Goal: Task Accomplishment & Management: Manage account settings

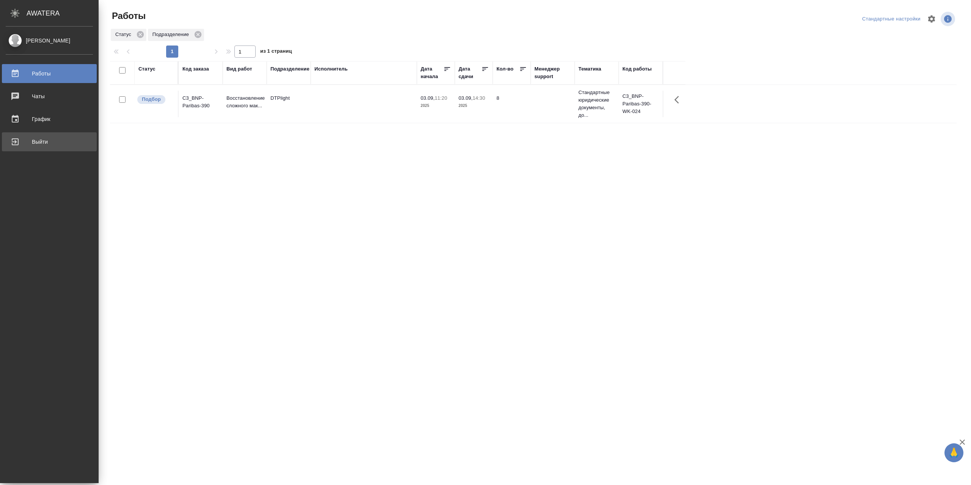
click at [17, 140] on div "Выйти" at bounding box center [49, 141] width 87 height 11
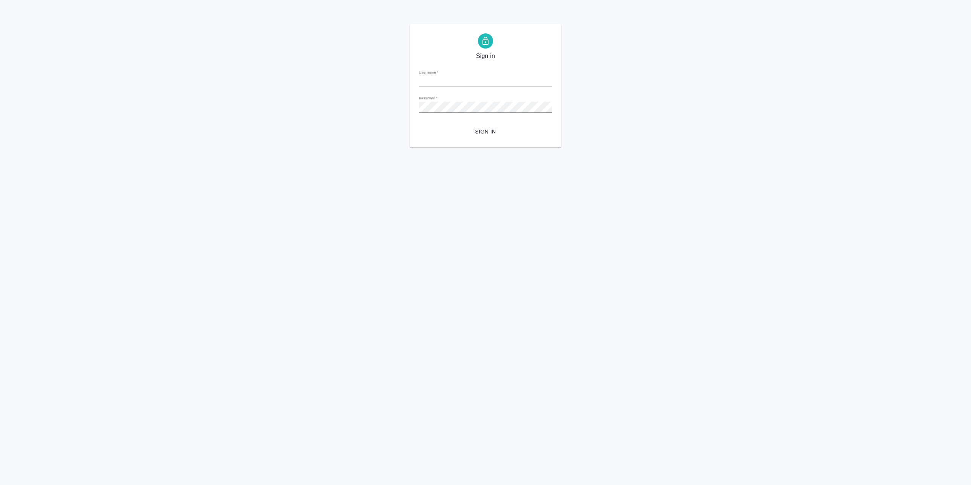
type input "[EMAIL_ADDRESS][DOMAIN_NAME]"
click at [468, 129] on span "Sign in" at bounding box center [485, 131] width 121 height 9
